Goal: Task Accomplishment & Management: Complete application form

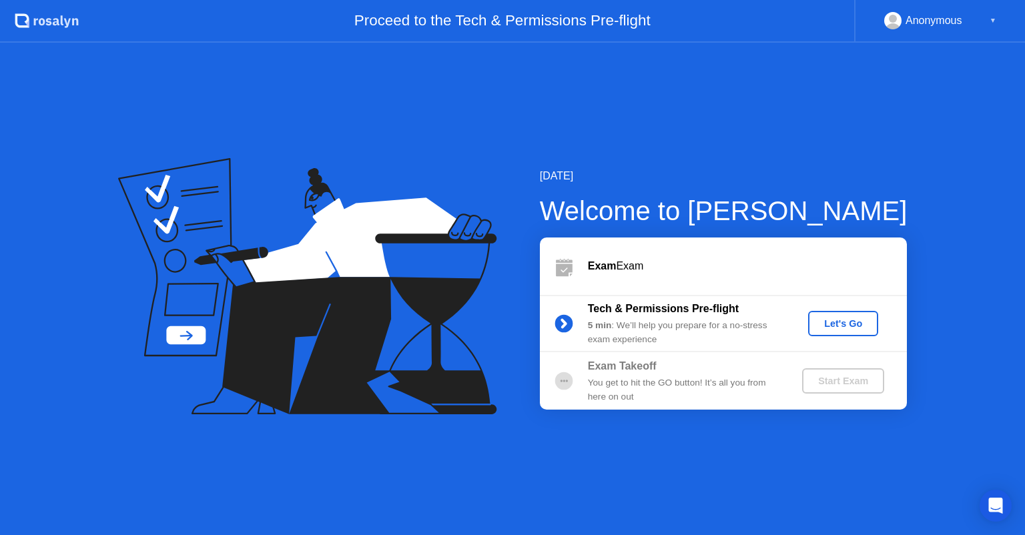
click at [833, 326] on div "Let's Go" at bounding box center [842, 323] width 59 height 11
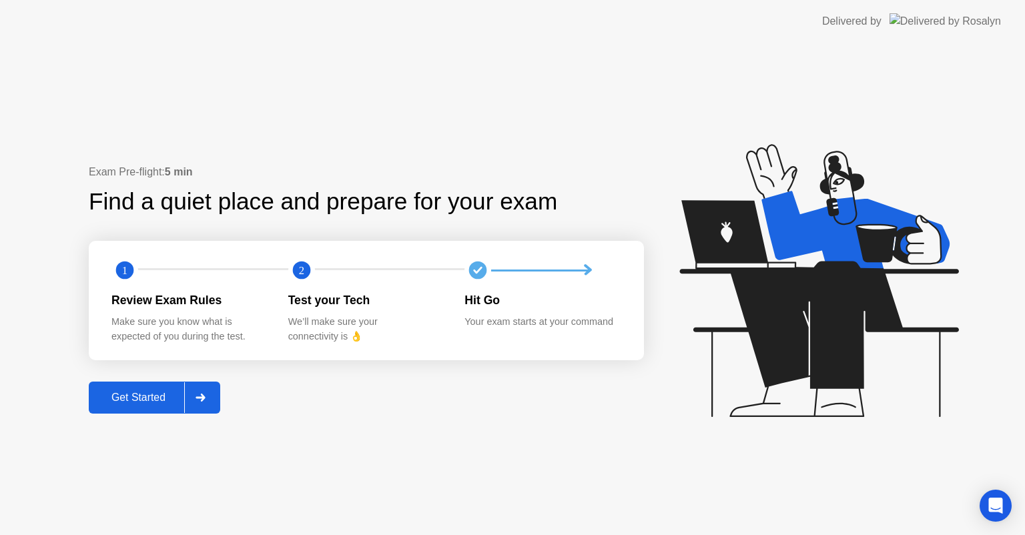
click at [187, 392] on div at bounding box center [200, 397] width 32 height 31
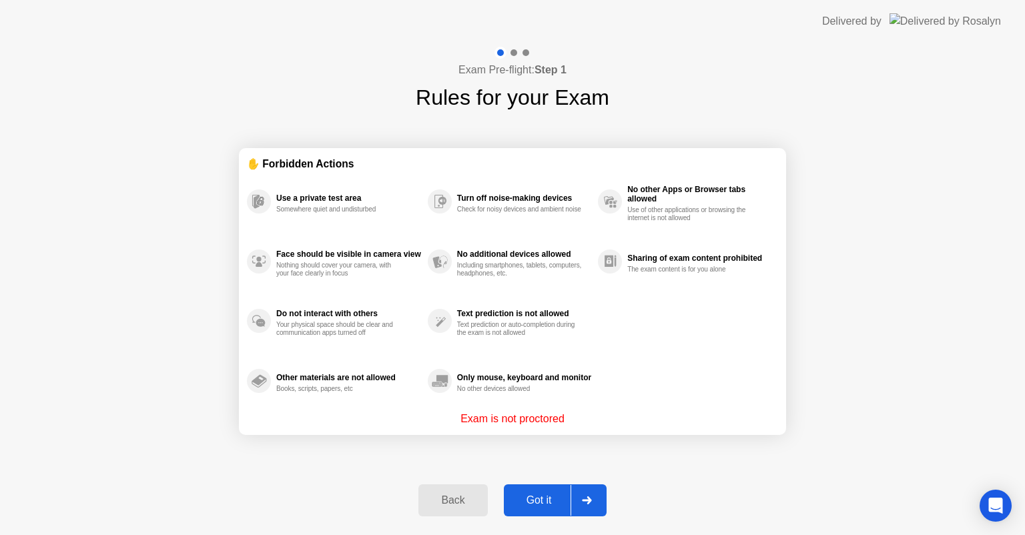
click at [562, 502] on div "Got it" at bounding box center [539, 500] width 63 height 12
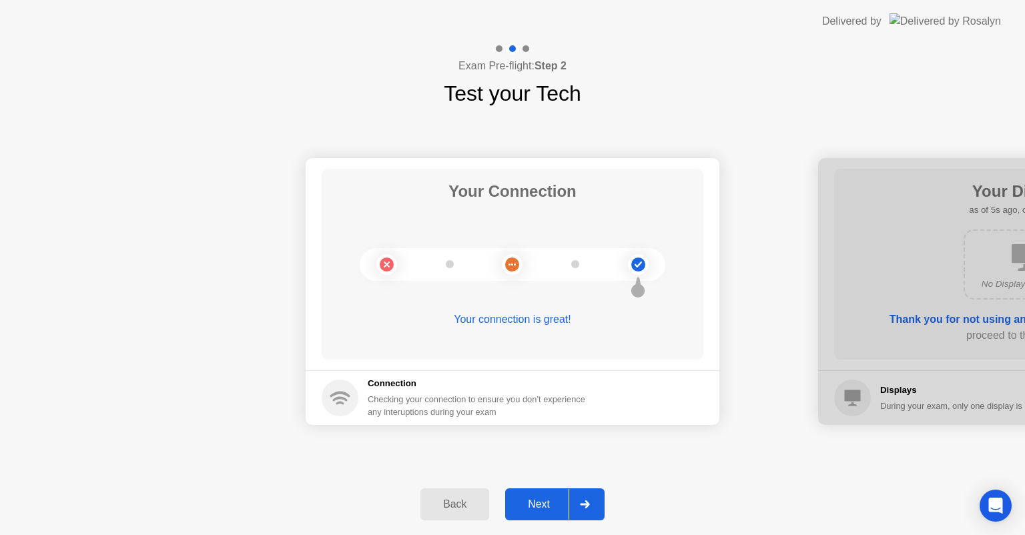
click at [592, 494] on div at bounding box center [584, 504] width 32 height 31
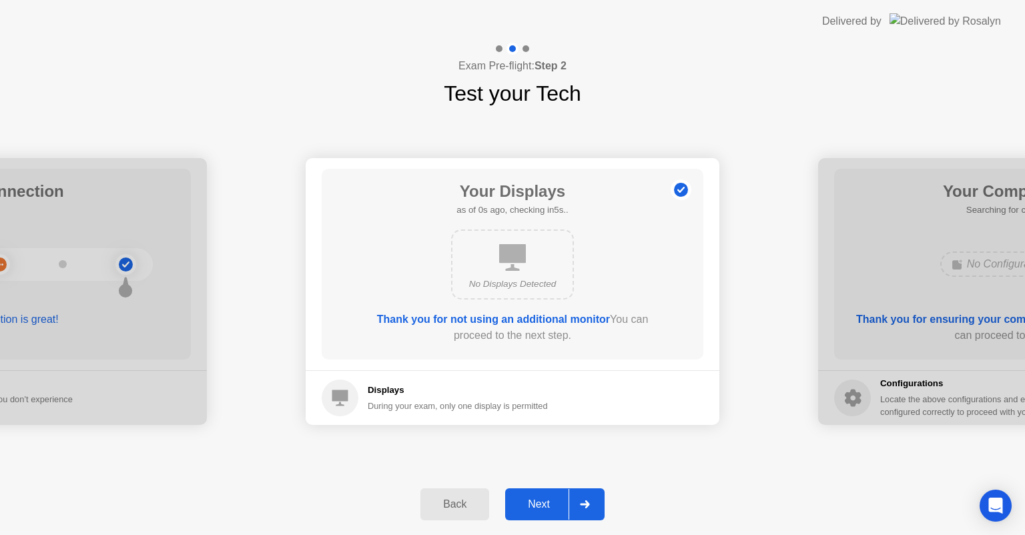
click at [587, 499] on div at bounding box center [584, 504] width 32 height 31
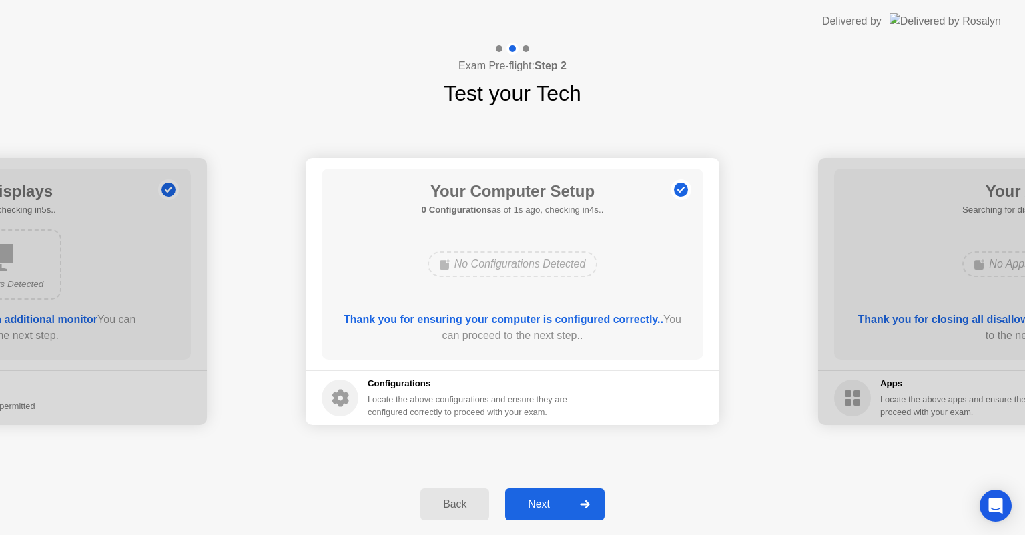
click at [571, 500] on div at bounding box center [584, 504] width 32 height 31
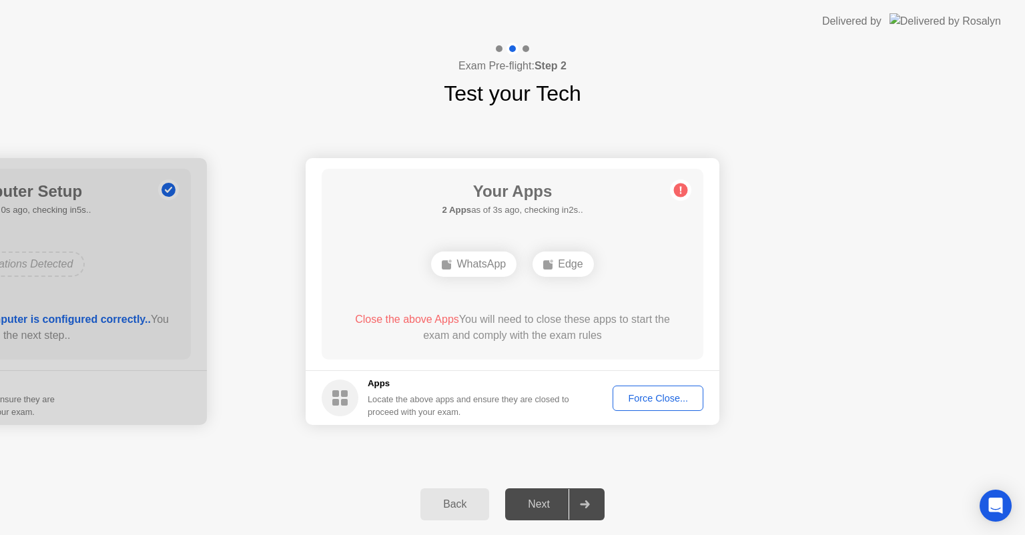
click at [464, 275] on div "WhatsApp" at bounding box center [473, 264] width 85 height 25
click at [670, 418] on footer "Apps Locate the above apps and ensure they are closed to proceed with your exam…" at bounding box center [513, 397] width 414 height 55
click at [667, 398] on div "Force Close..." at bounding box center [657, 398] width 81 height 11
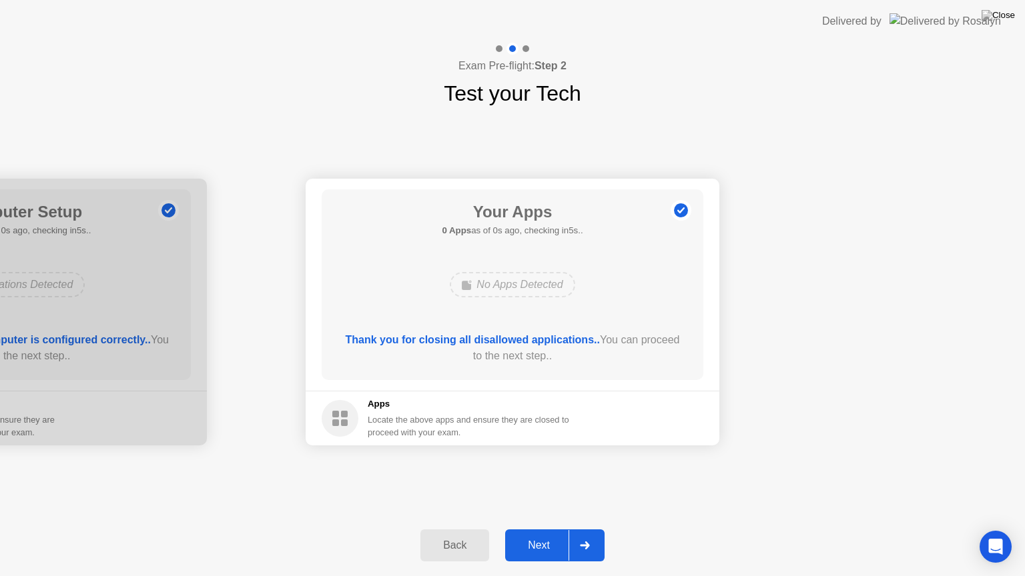
click at [579, 534] on div at bounding box center [584, 545] width 32 height 31
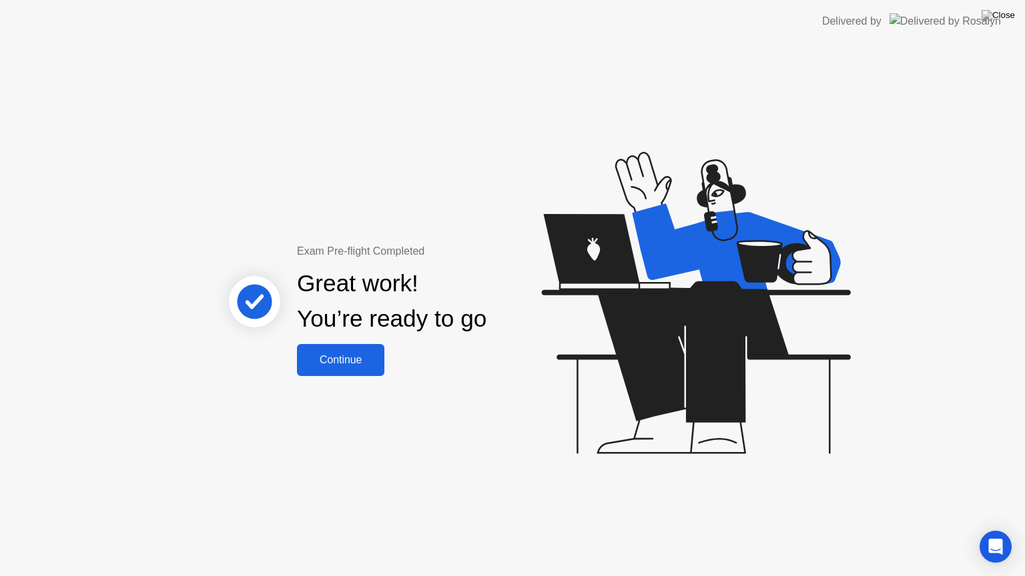
click at [355, 360] on div "Continue" at bounding box center [340, 360] width 79 height 12
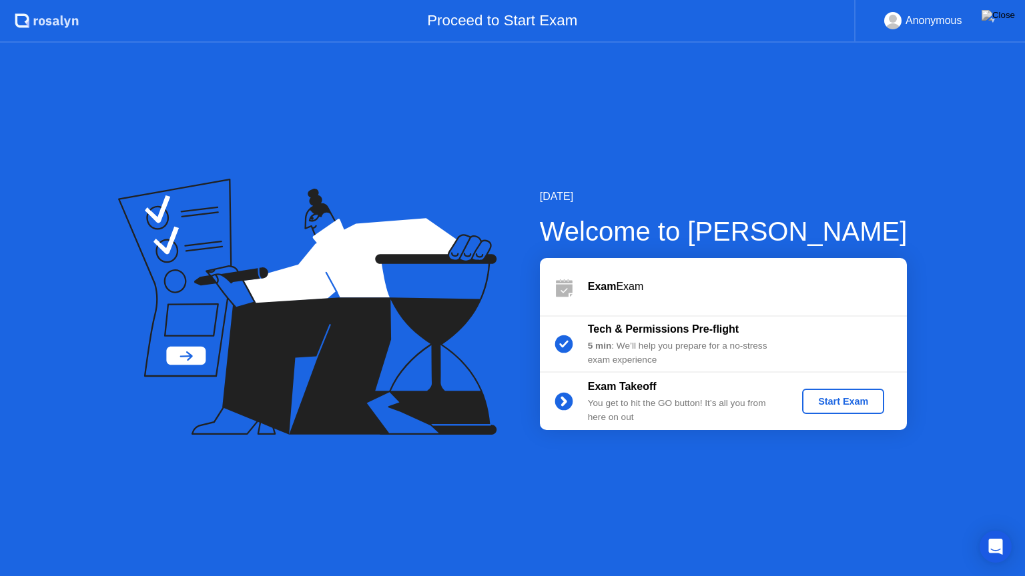
click at [843, 400] on div "Start Exam" at bounding box center [842, 401] width 71 height 11
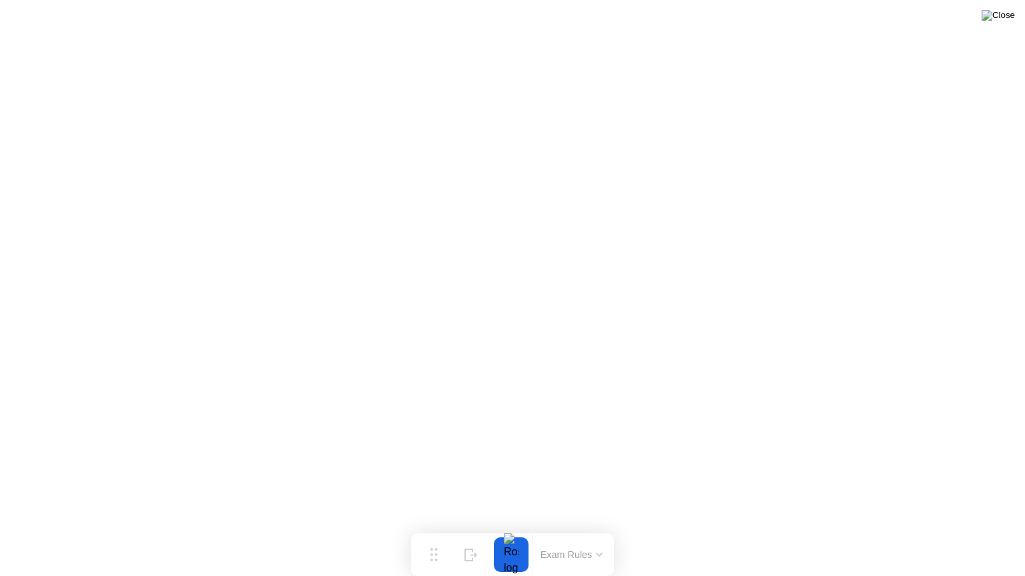
click at [1003, 15] on img at bounding box center [997, 15] width 33 height 11
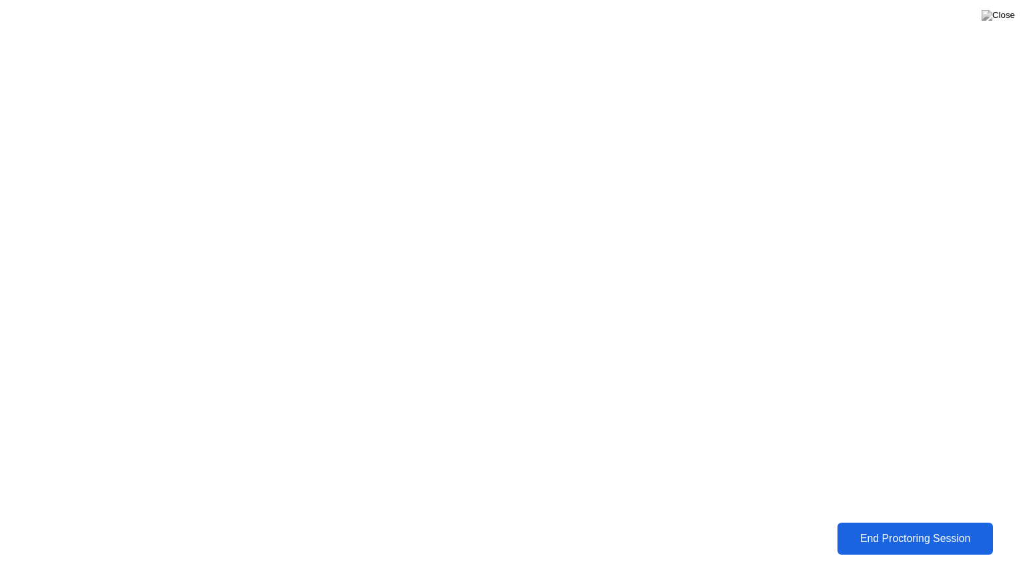
click at [894, 534] on div "End Proctoring Session" at bounding box center [915, 539] width 148 height 12
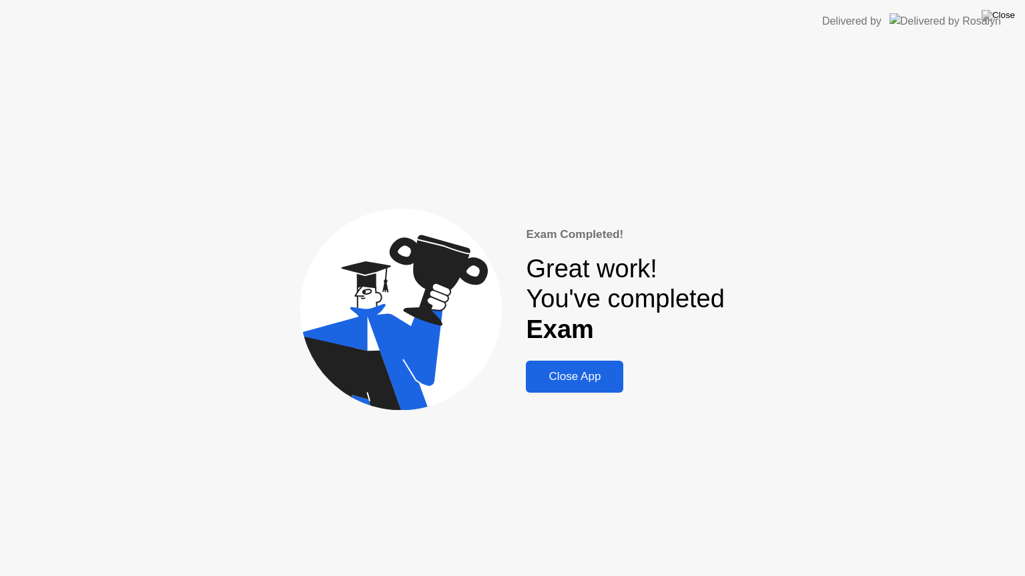
click at [595, 382] on div "Close App" at bounding box center [574, 376] width 89 height 13
